Goal: Task Accomplishment & Management: Complete application form

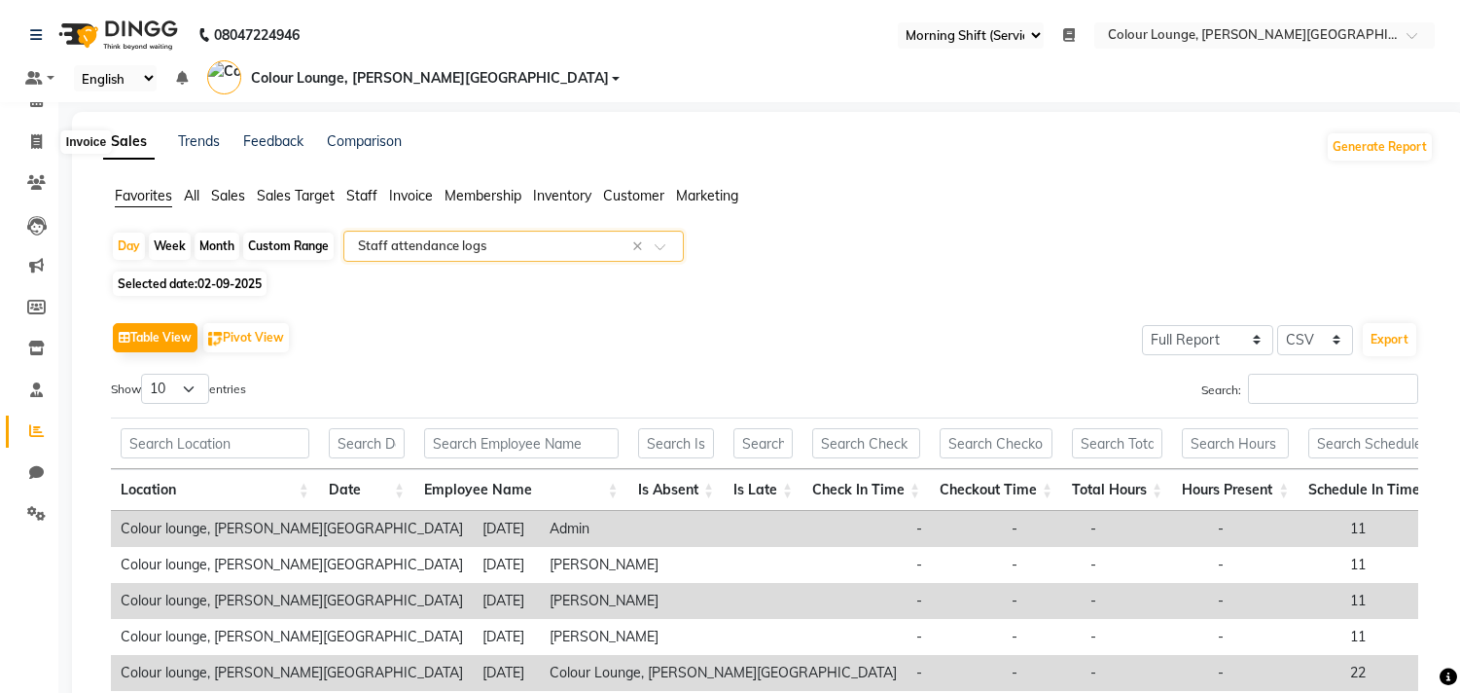
select select "67"
select select "full_report"
select select "csv"
click at [39, 95] on icon at bounding box center [36, 99] width 13 height 15
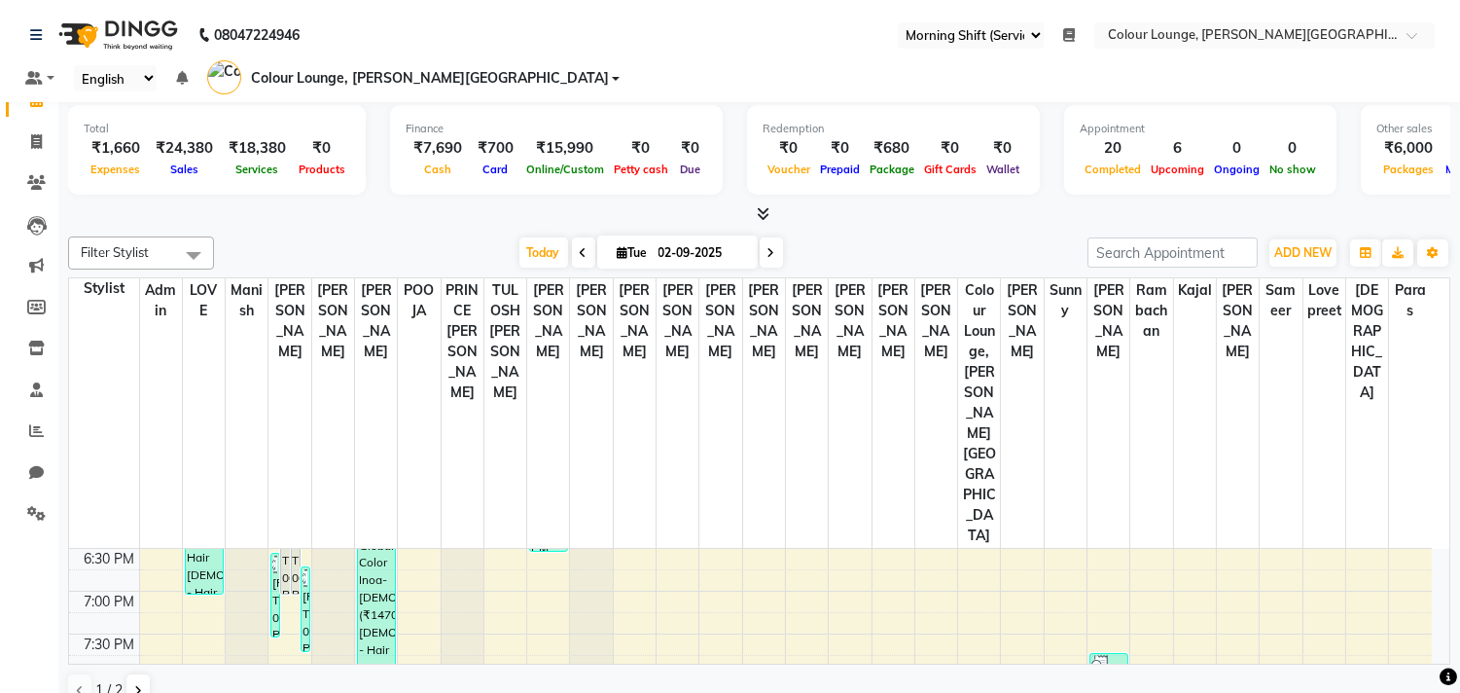
scroll to position [900, 0]
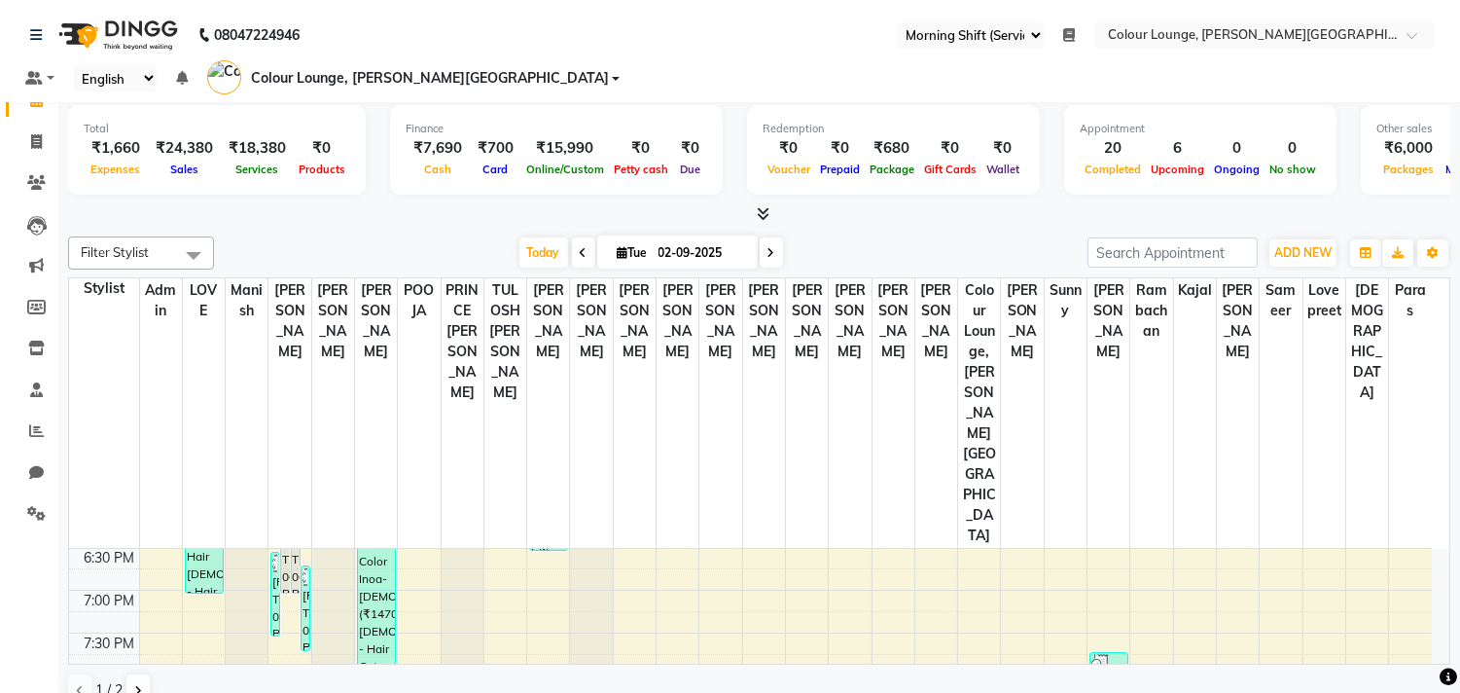
click at [1004, 532] on div "8:00 AM 8:30 AM 9:00 AM 9:30 AM 10:00 AM 10:30 AM 11:00 AM 11:30 AM 12:00 PM 12…" at bounding box center [750, 205] width 1363 height 1112
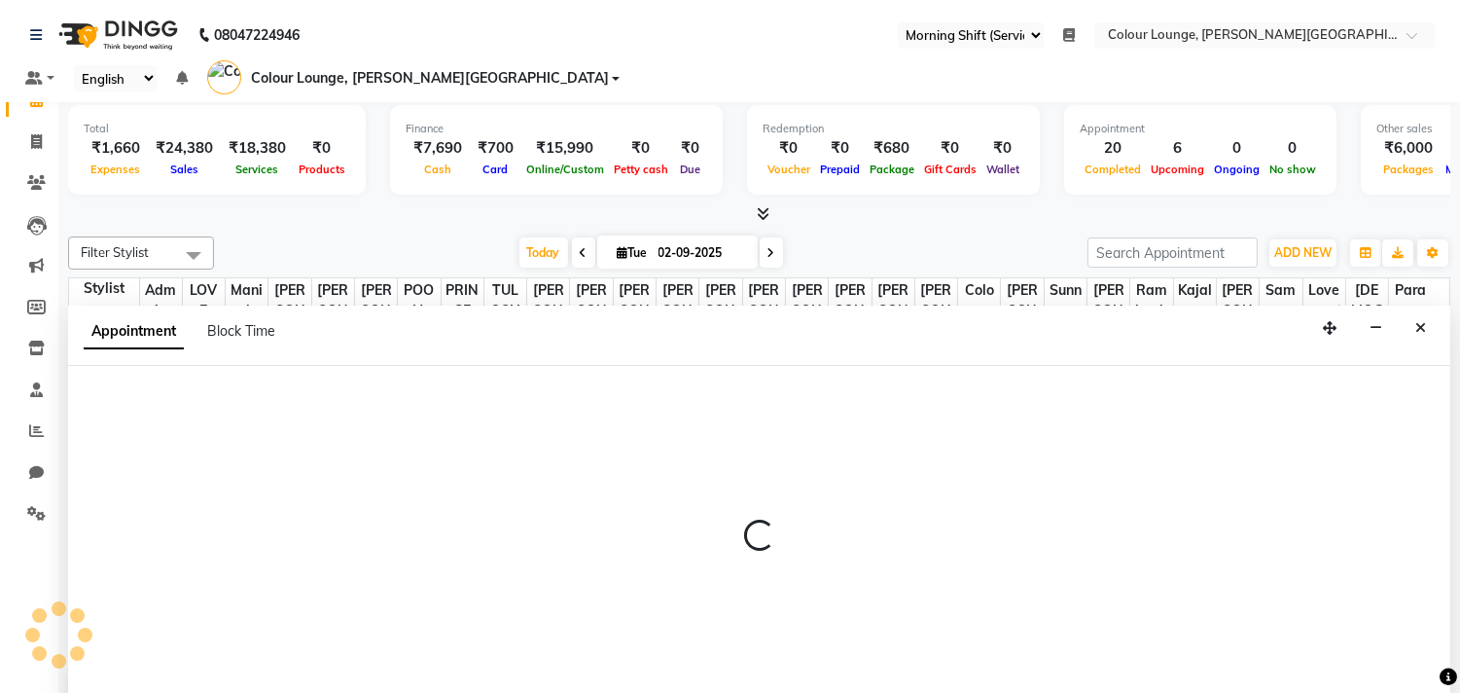
scroll to position [1, 0]
select select "71263"
select select "tentative"
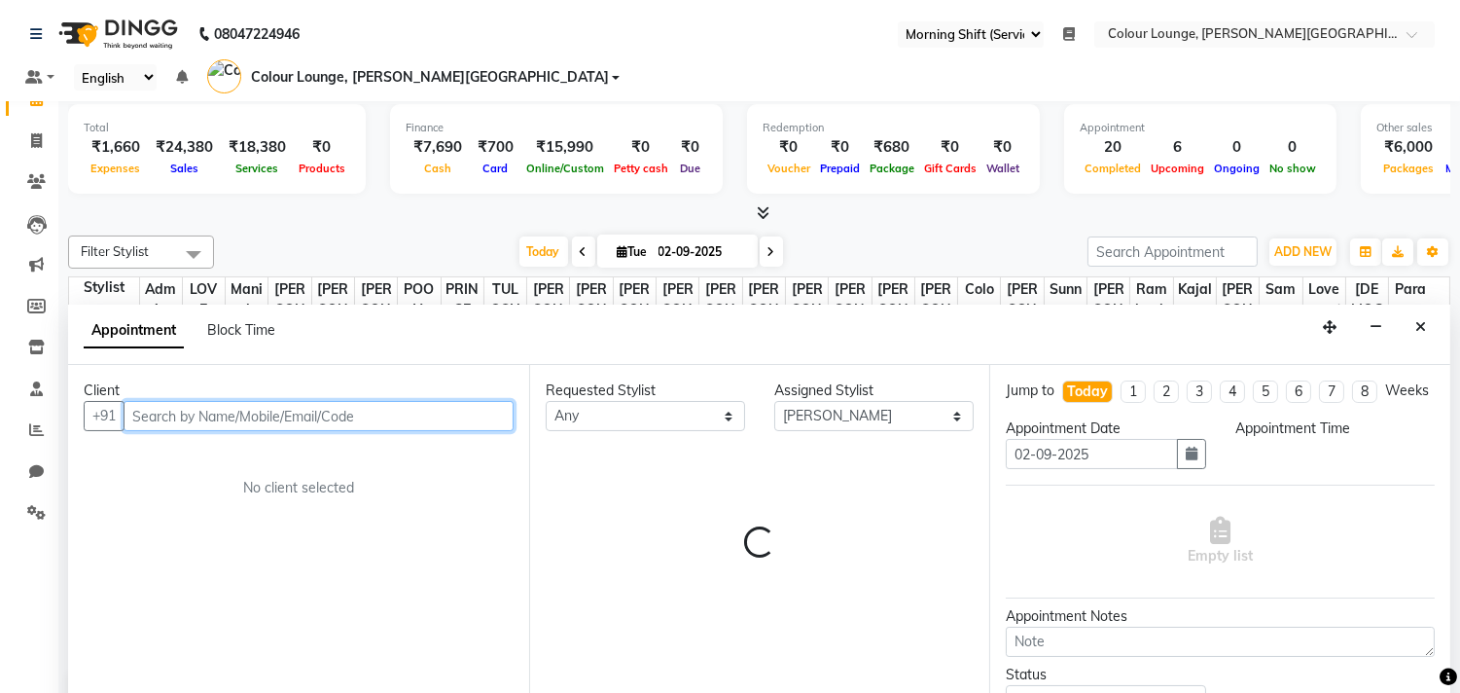
select select "1185"
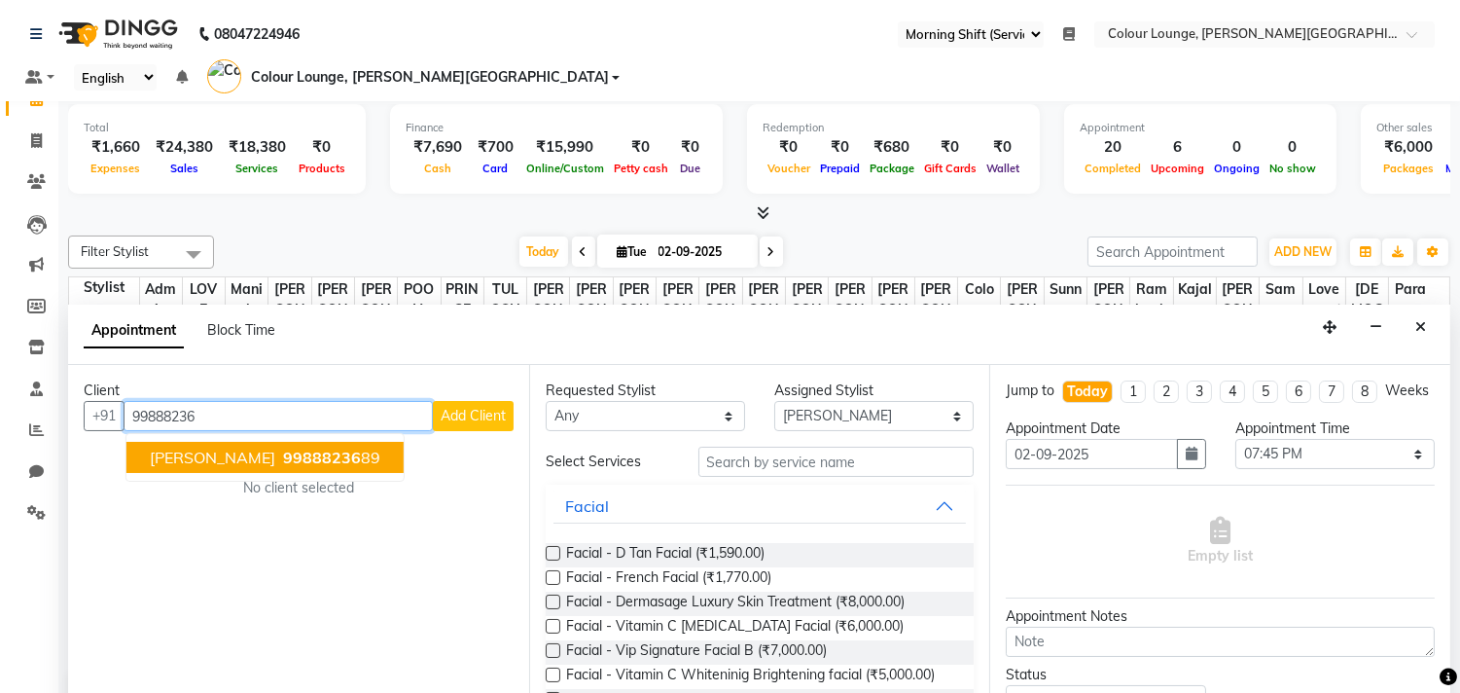
click at [307, 448] on span "99888236" at bounding box center [322, 457] width 78 height 19
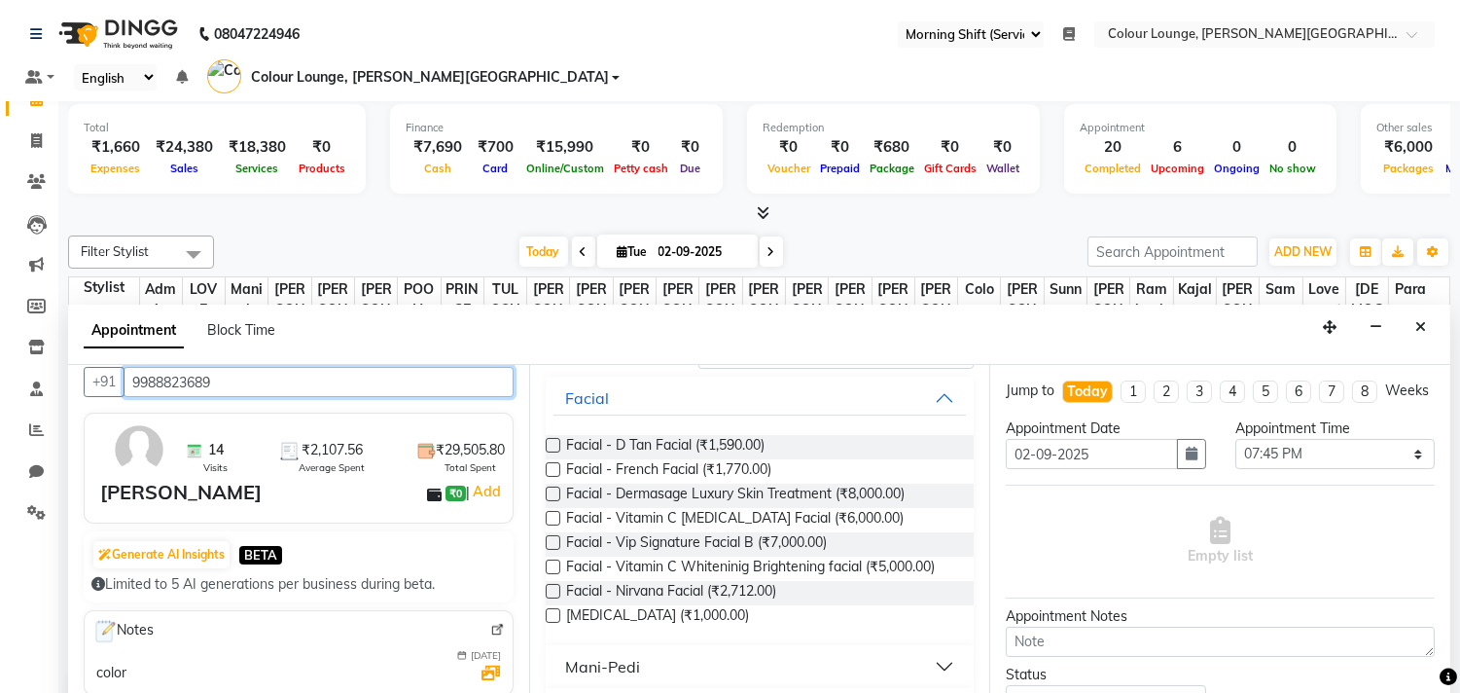
scroll to position [0, 0]
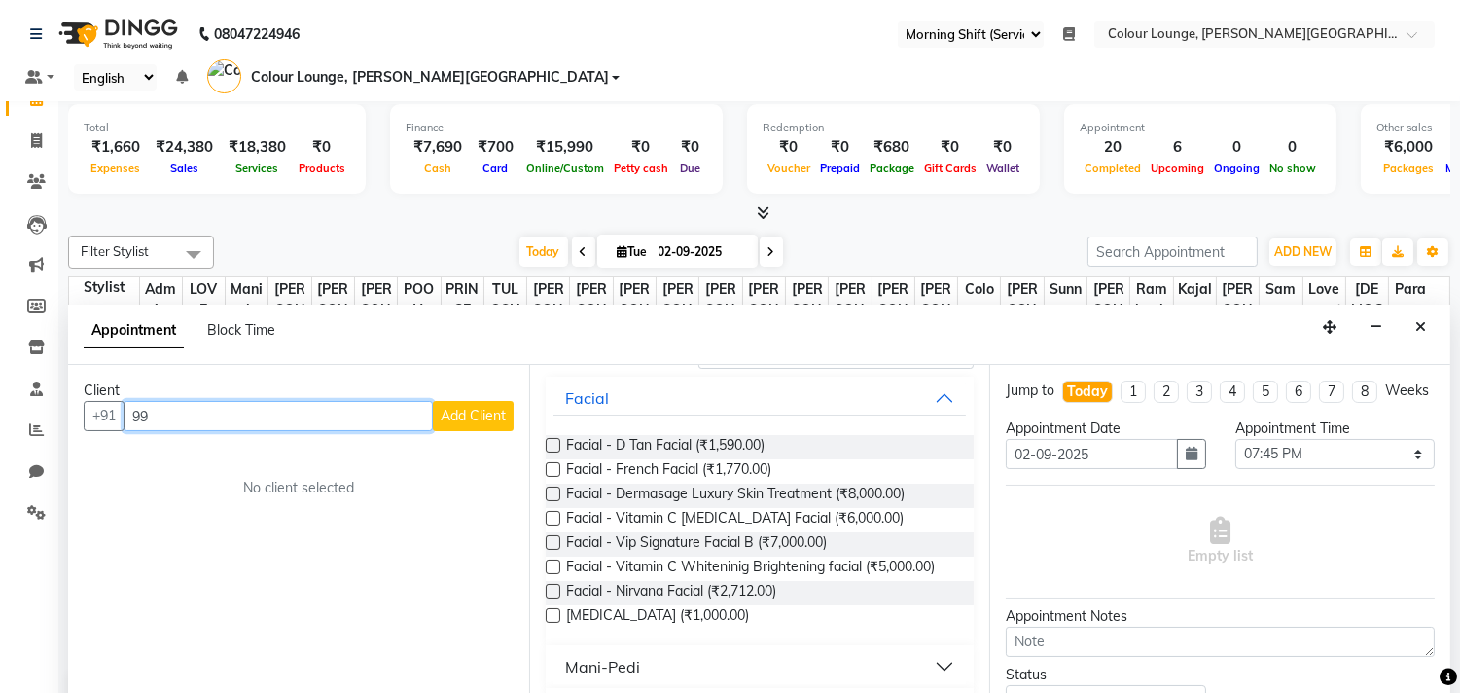
type input "9"
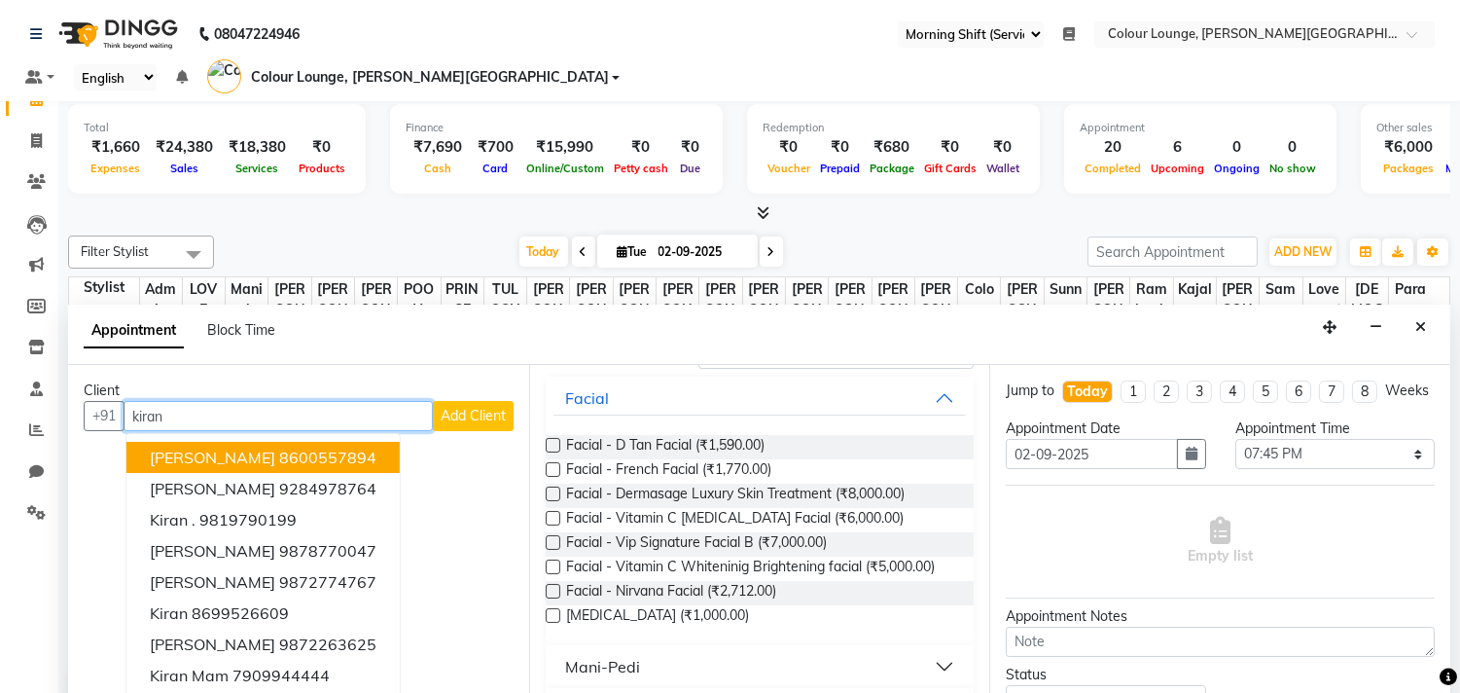
click at [279, 448] on ngb-highlight "8600557894" at bounding box center [327, 457] width 97 height 19
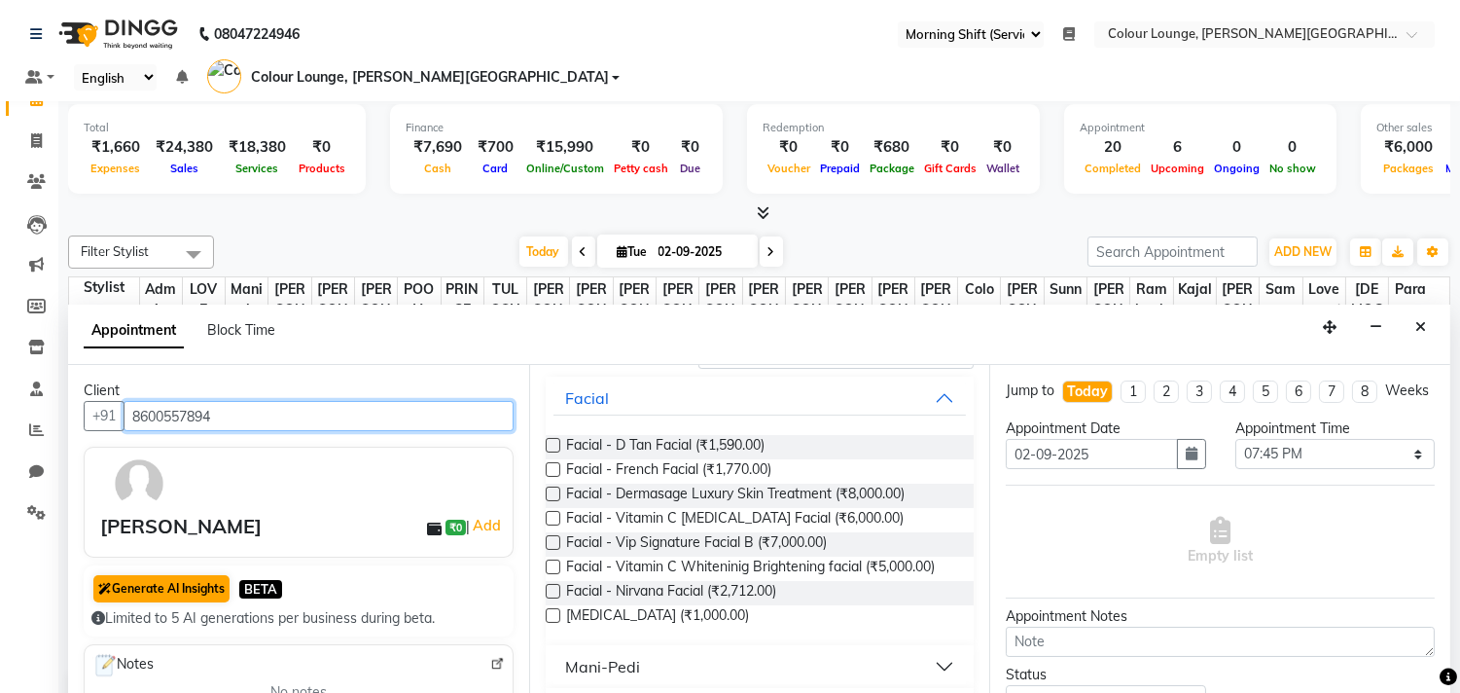
type input "8600557894"
click at [210, 575] on button "Generate AI Insights" at bounding box center [161, 588] width 136 height 27
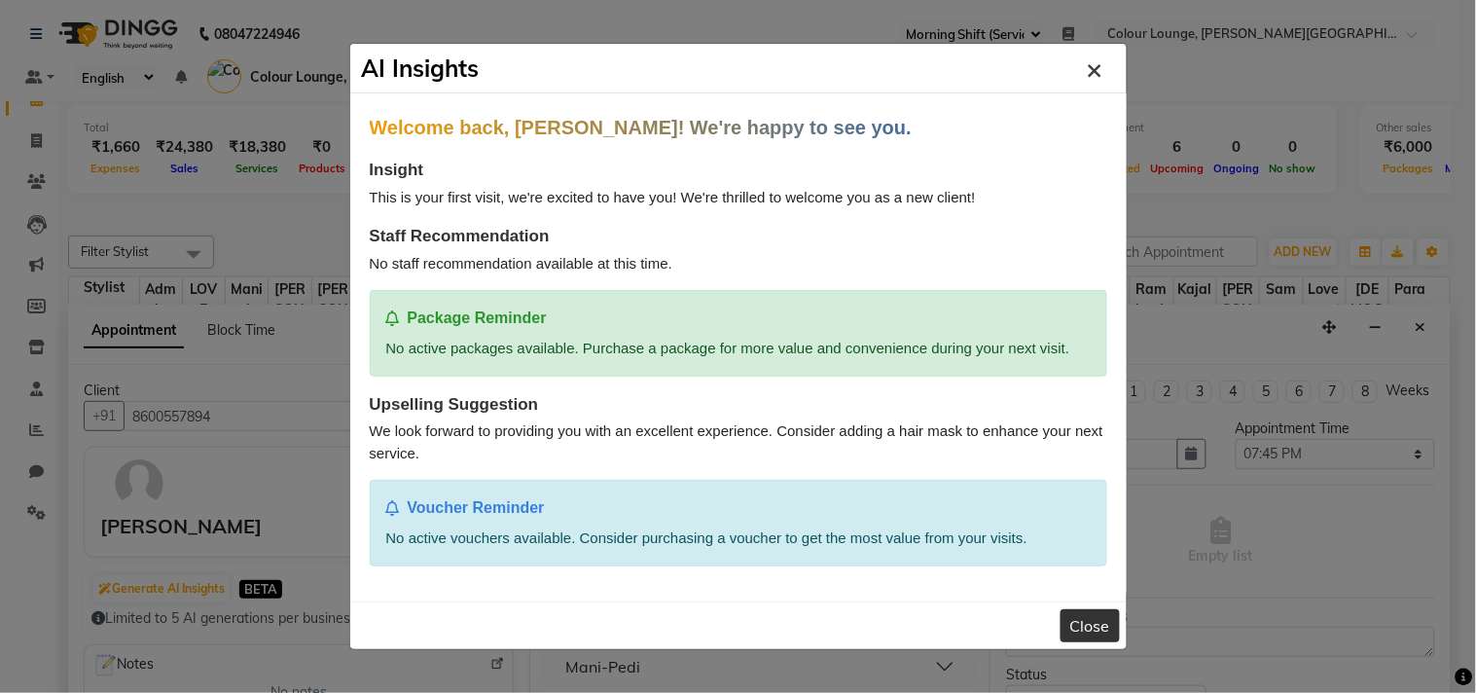
click at [1095, 61] on span "×" at bounding box center [1094, 68] width 17 height 35
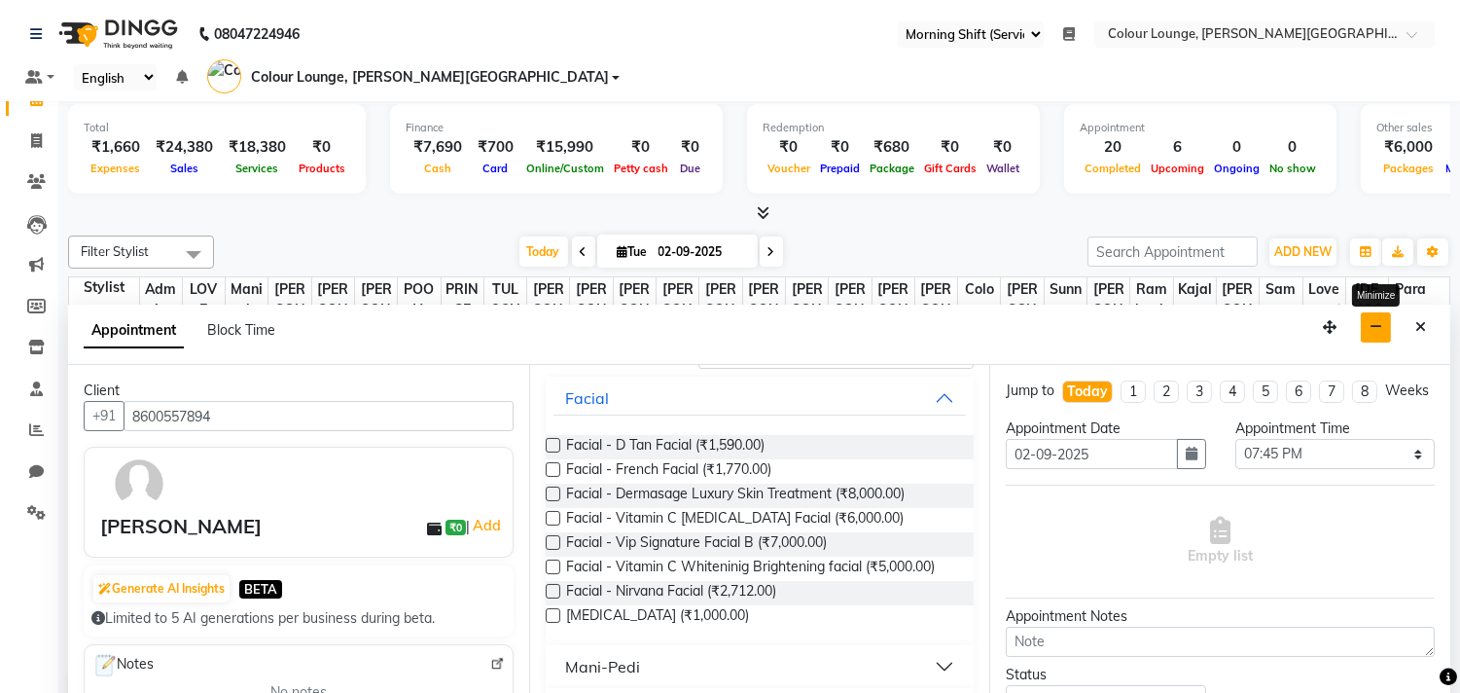
click at [1374, 320] on icon "button" at bounding box center [1376, 327] width 13 height 14
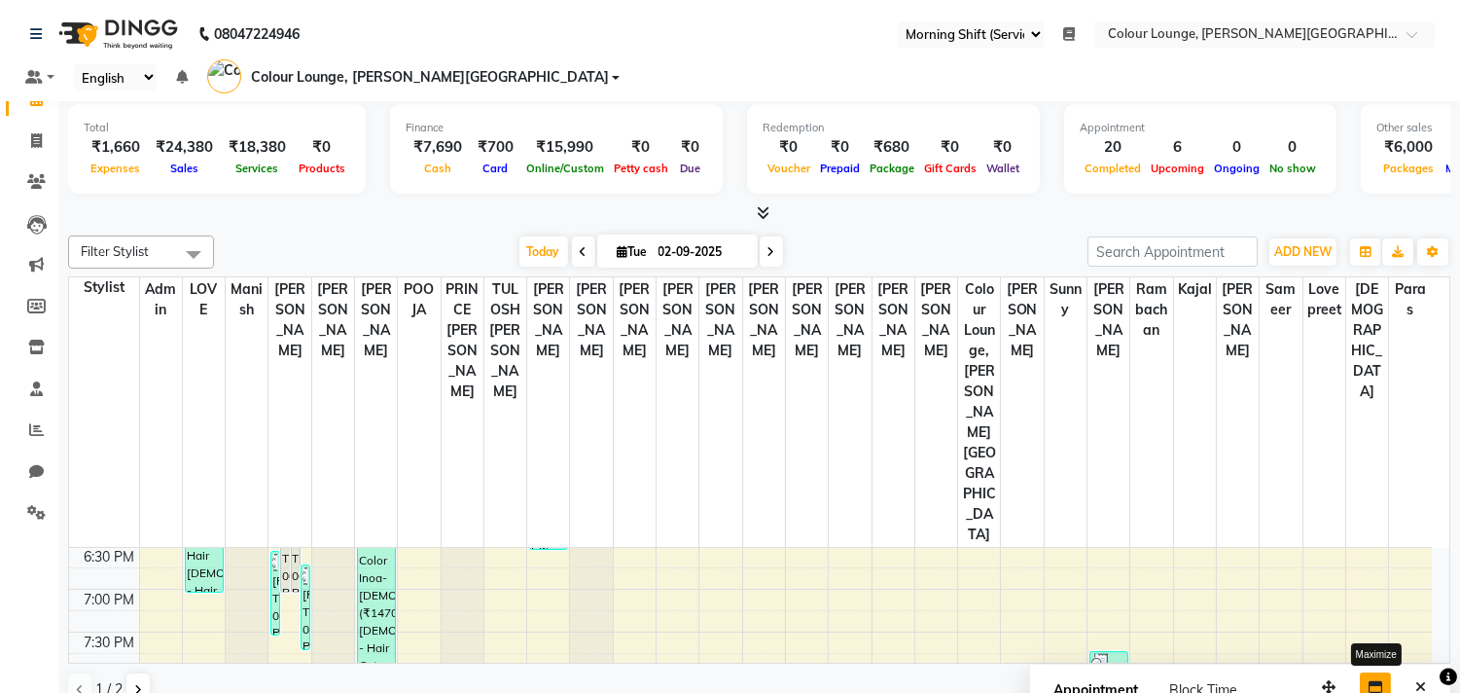
click at [1372, 680] on icon "button" at bounding box center [1376, 687] width 14 height 14
select select "71263"
select select "tentative"
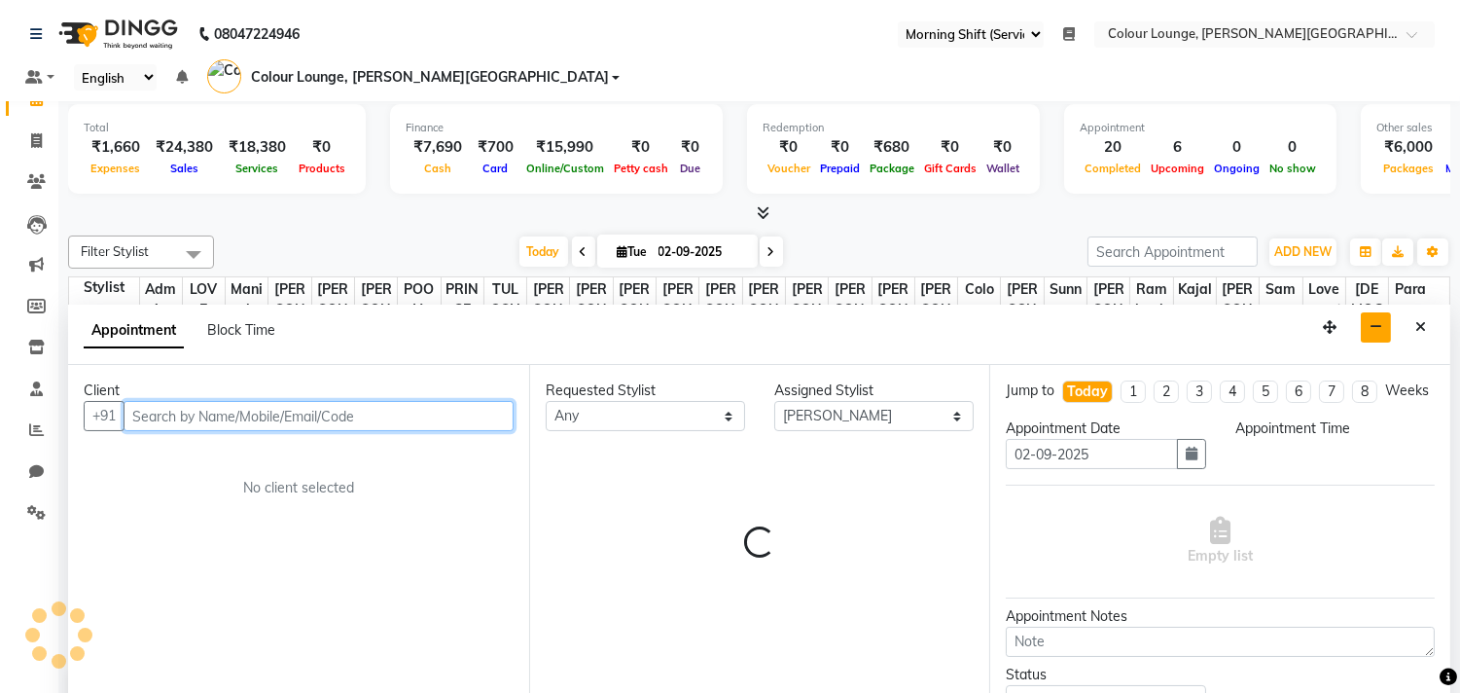
select select "1185"
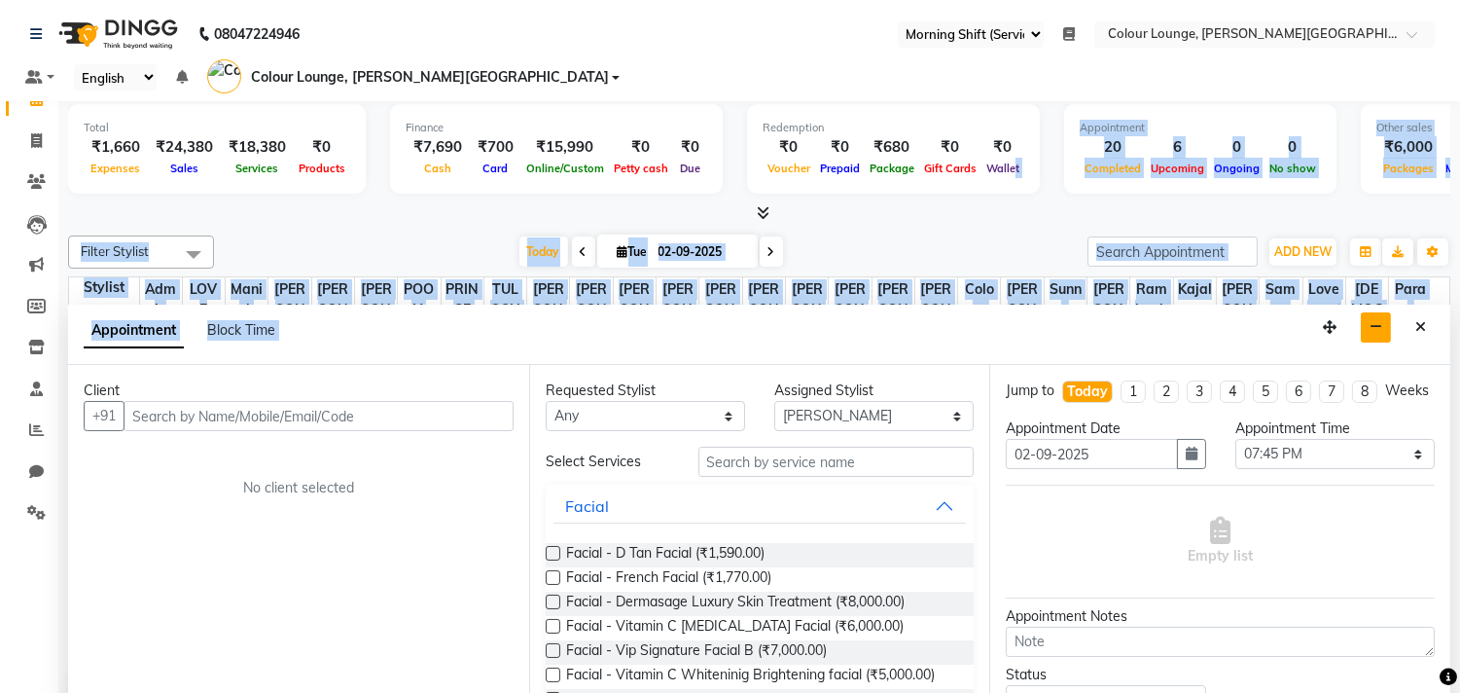
drag, startPoint x: 963, startPoint y: 296, endPoint x: 997, endPoint y: 138, distance: 161.2
click at [997, 138] on div "Total ₹1,660 Expenses ₹24,380 Sales ₹18,380 Services ₹0 Products Finance ₹7,690…" at bounding box center [759, 408] width 1402 height 625
click at [873, 316] on div "Appointment Block Time" at bounding box center [759, 335] width 1382 height 60
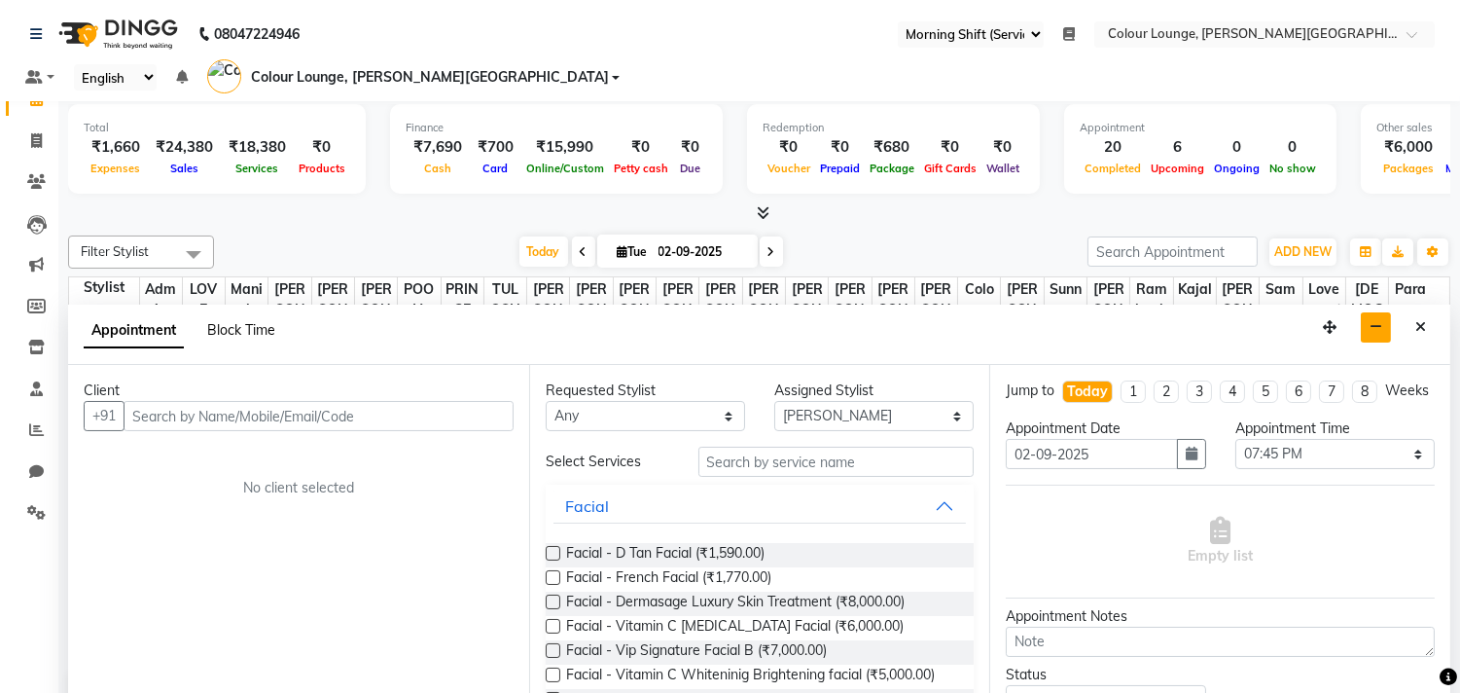
click at [256, 321] on span "Block Time" at bounding box center [241, 330] width 68 height 18
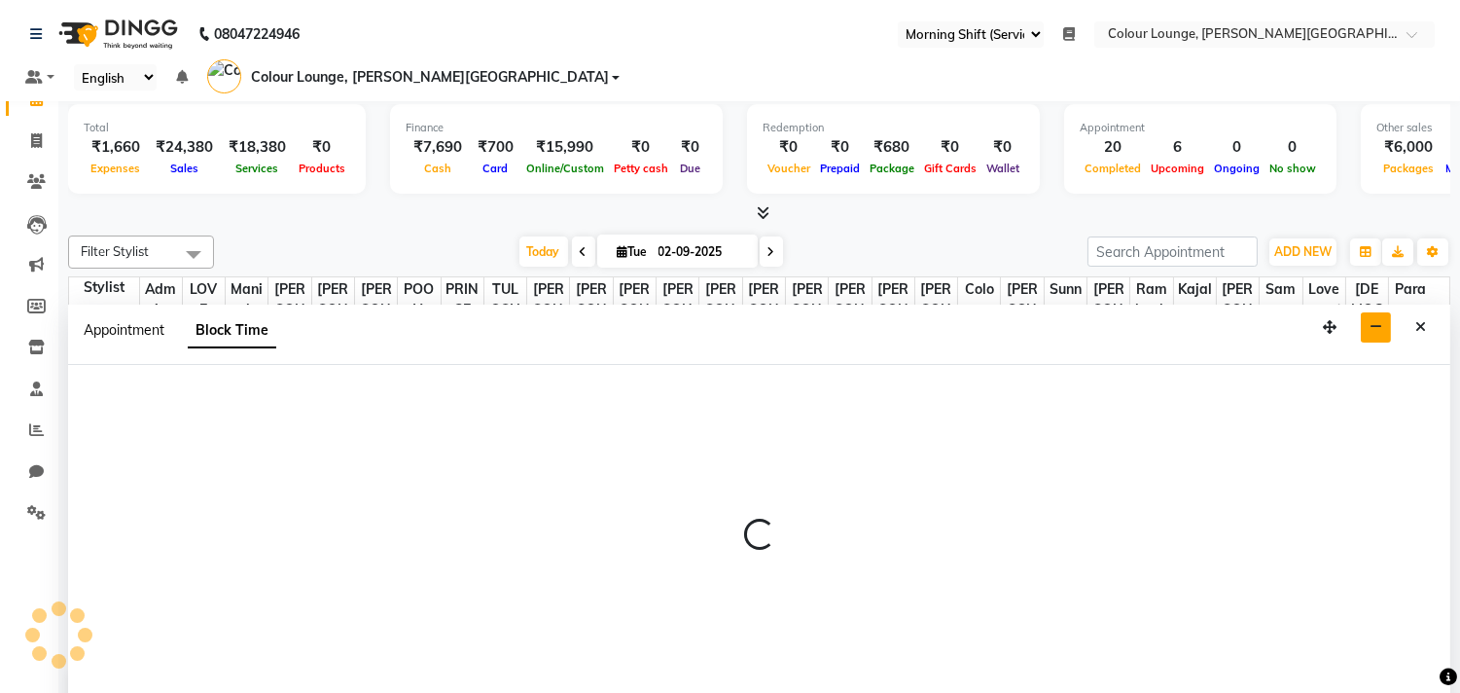
select select "71263"
select select "1185"
select select "1200"
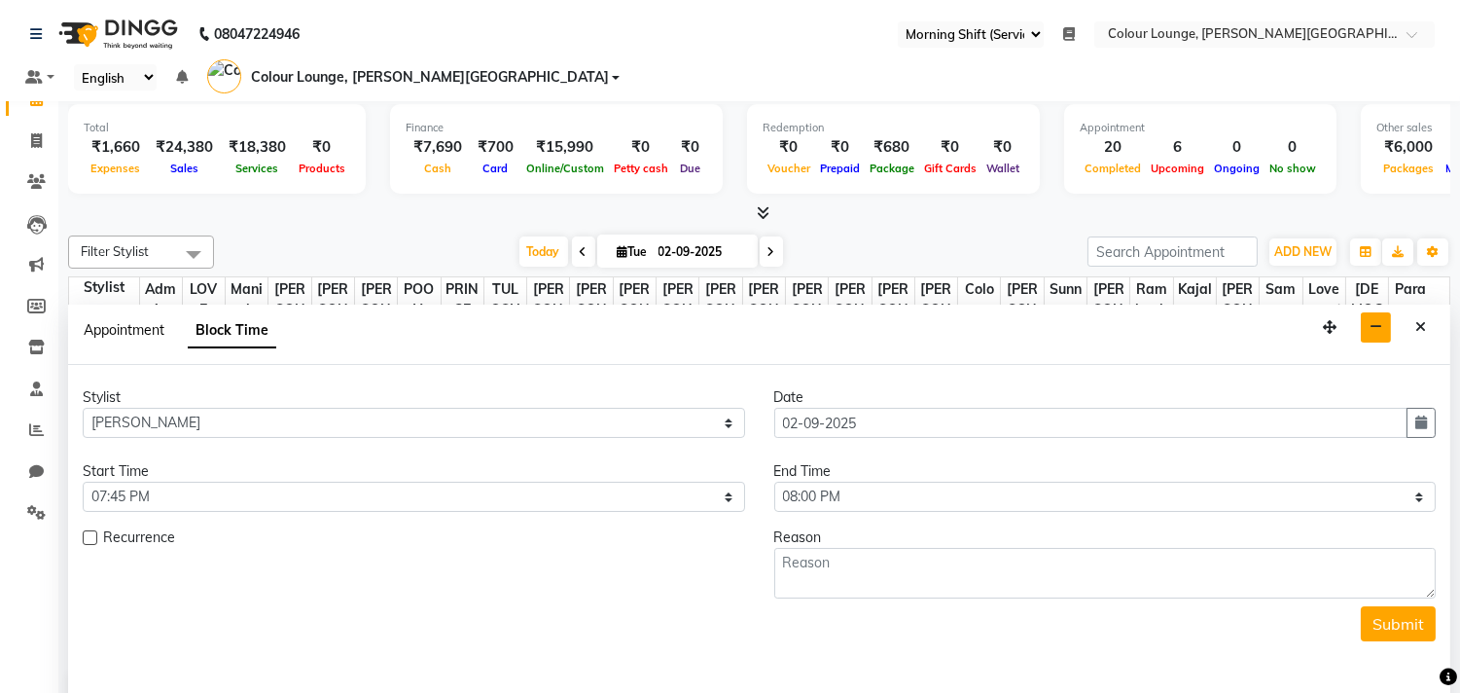
scroll to position [900, 0]
click at [150, 321] on span "Appointment" at bounding box center [124, 330] width 81 height 18
select select "tentative"
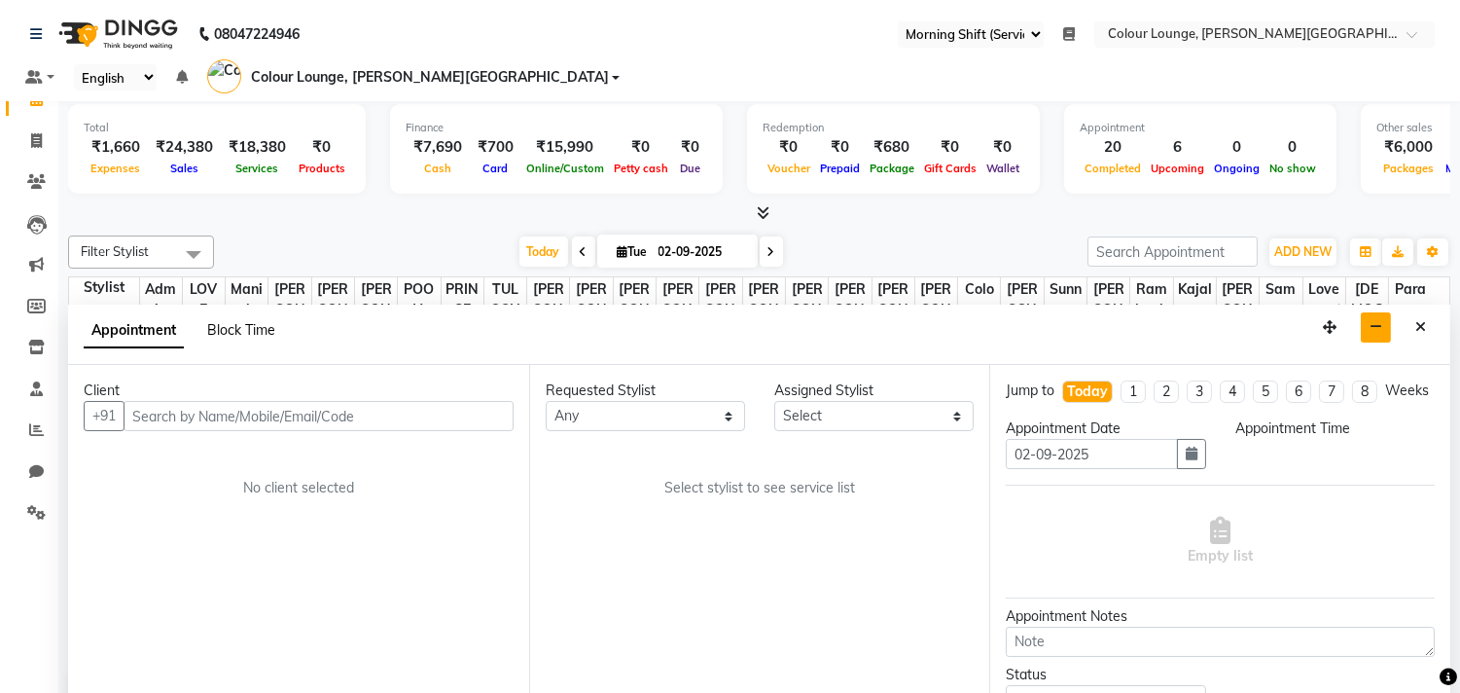
click at [238, 321] on span "Block Time" at bounding box center [241, 330] width 68 height 18
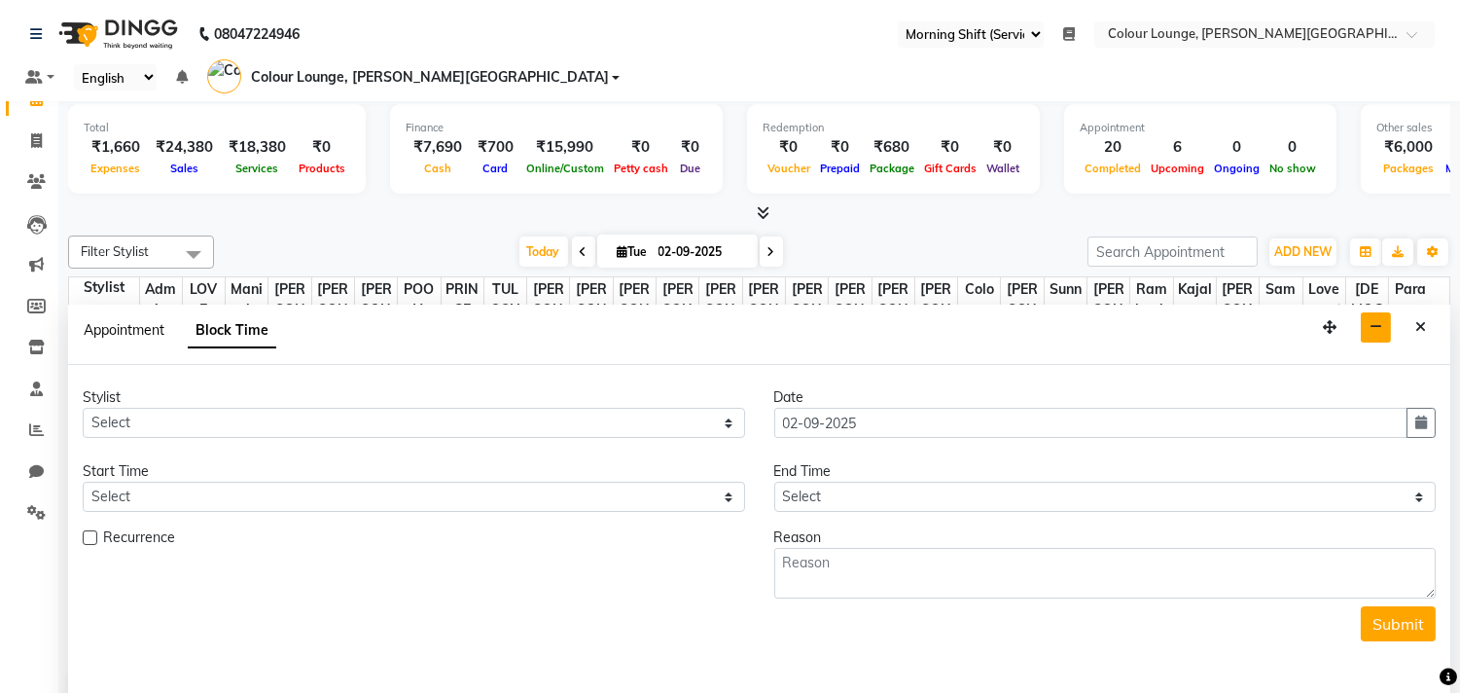
click at [108, 321] on span "Appointment" at bounding box center [124, 330] width 81 height 18
select select "tentative"
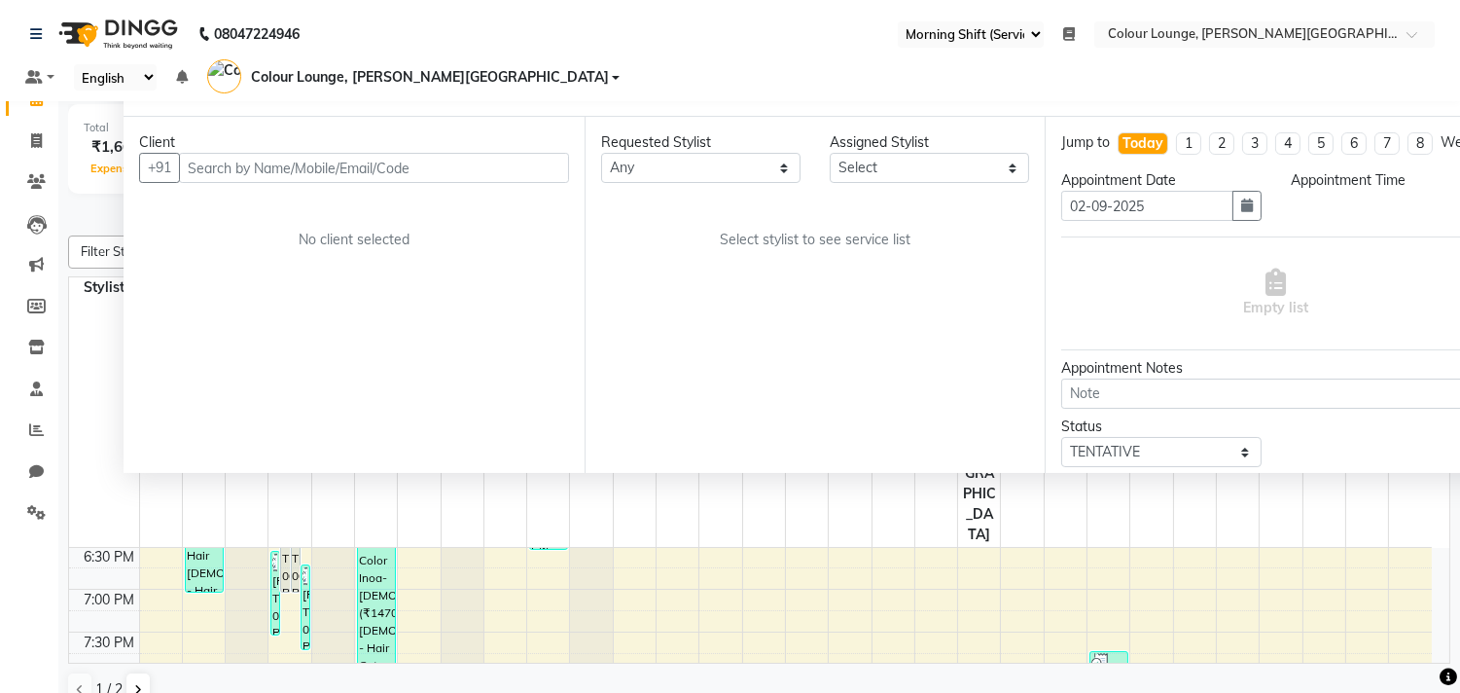
drag, startPoint x: 1323, startPoint y: 294, endPoint x: 1379, endPoint y: 46, distance: 254.2
click at [1379, 46] on app-home "08047224946 Select Register Evening Shift (Service) Morning Shift (Service) Dai…" at bounding box center [730, 360] width 1460 height 722
click at [425, 153] on input "text" at bounding box center [374, 168] width 390 height 30
click at [422, 153] on input "text" at bounding box center [374, 168] width 390 height 30
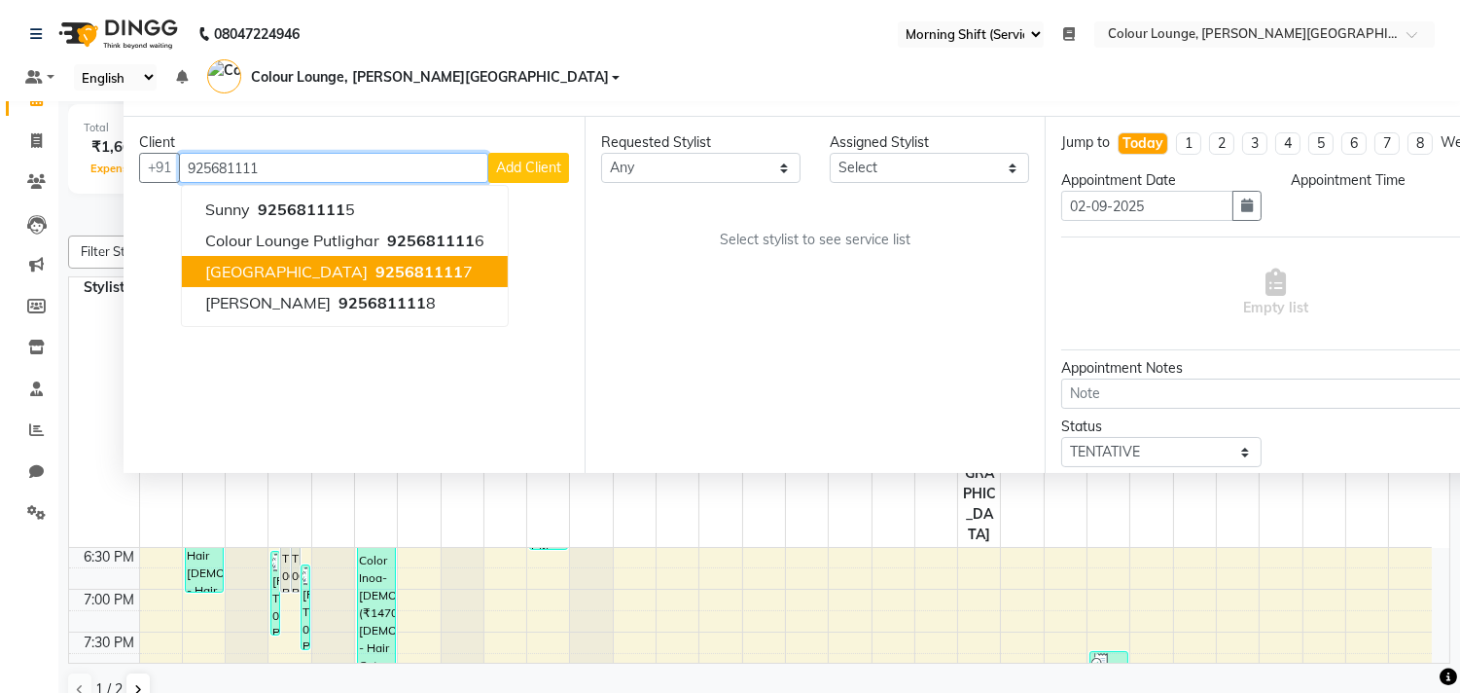
click at [376, 262] on span "925681111" at bounding box center [420, 271] width 88 height 19
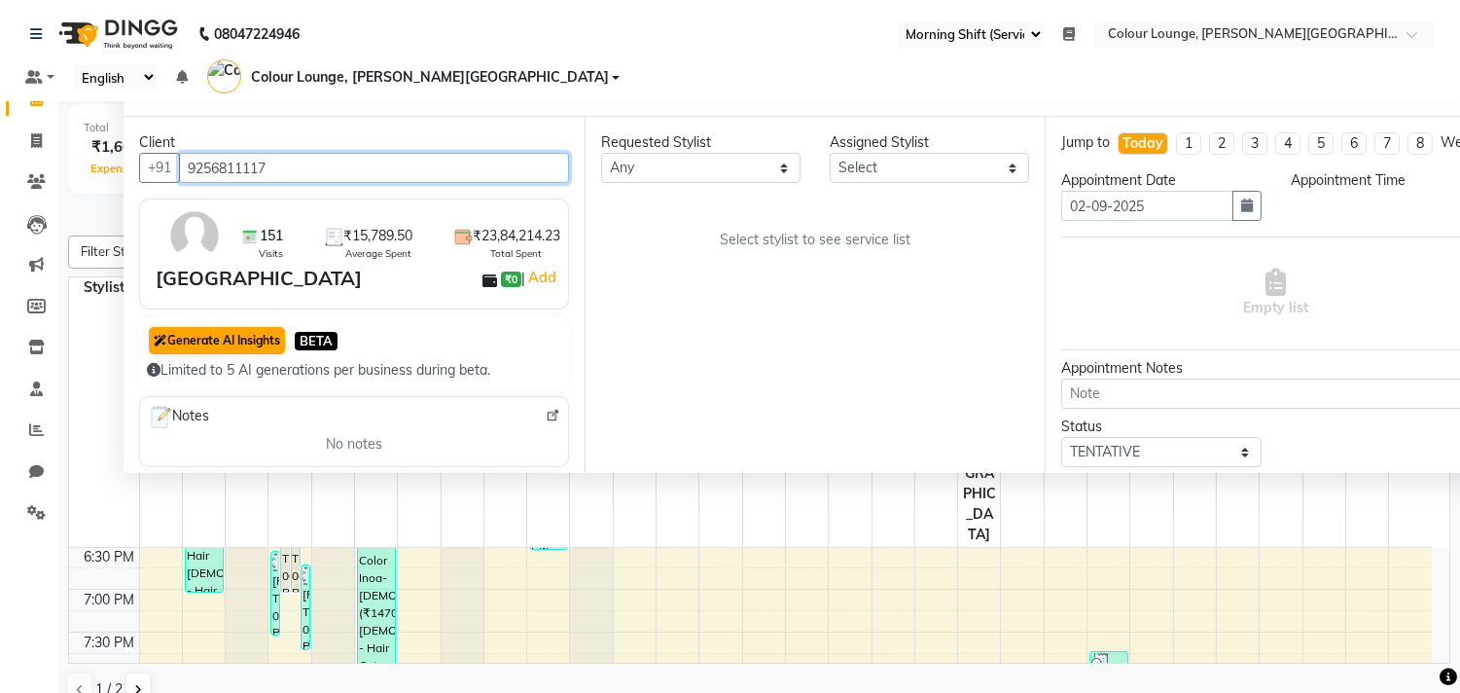
type input "9256811117"
click at [193, 327] on button "Generate AI Insights" at bounding box center [217, 340] width 136 height 27
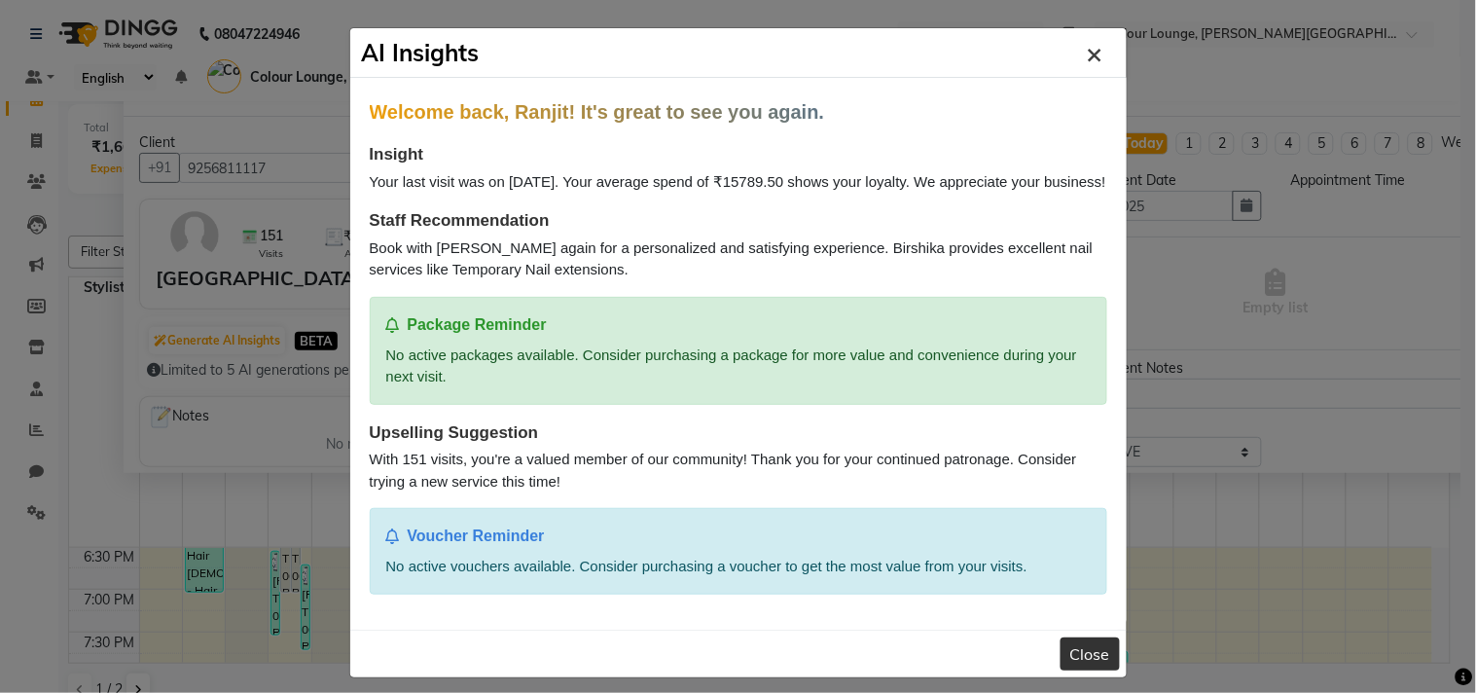
click at [1087, 49] on span "×" at bounding box center [1094, 52] width 17 height 35
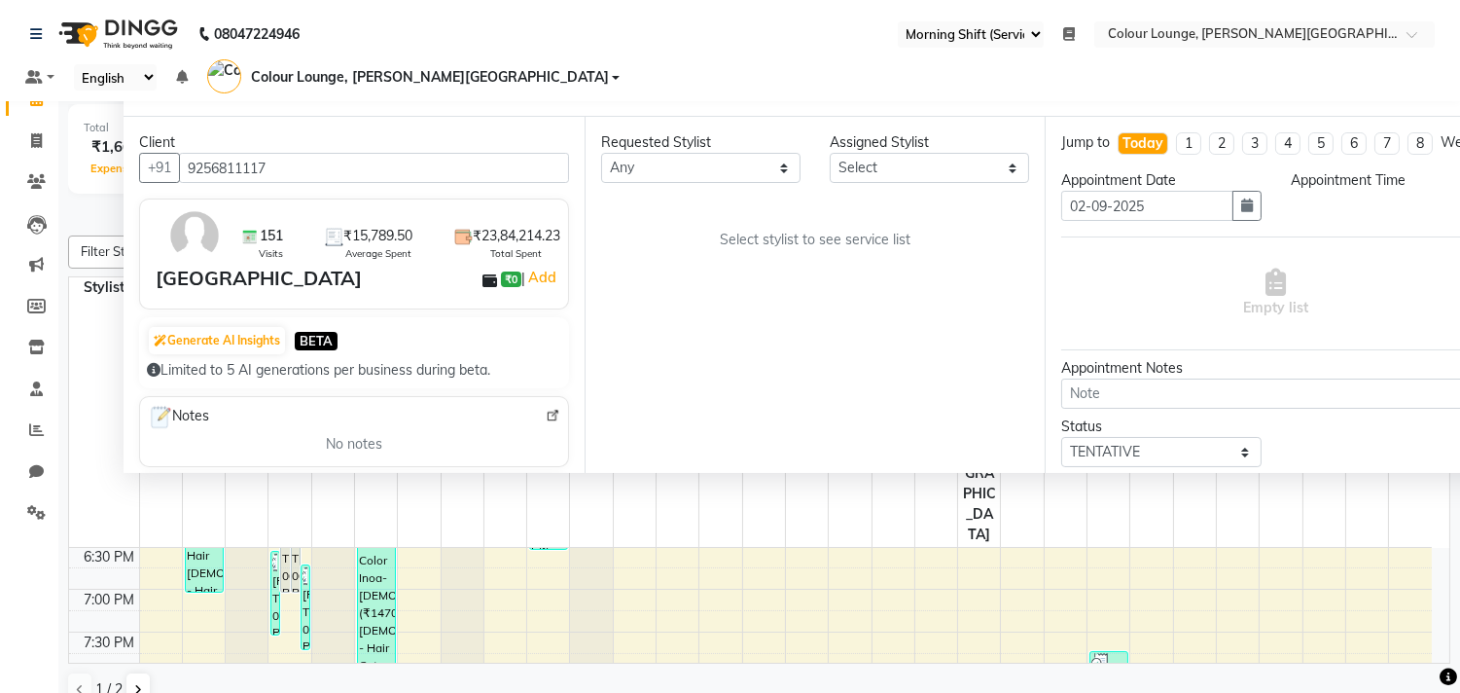
scroll to position [0, 0]
